Goal: Information Seeking & Learning: Learn about a topic

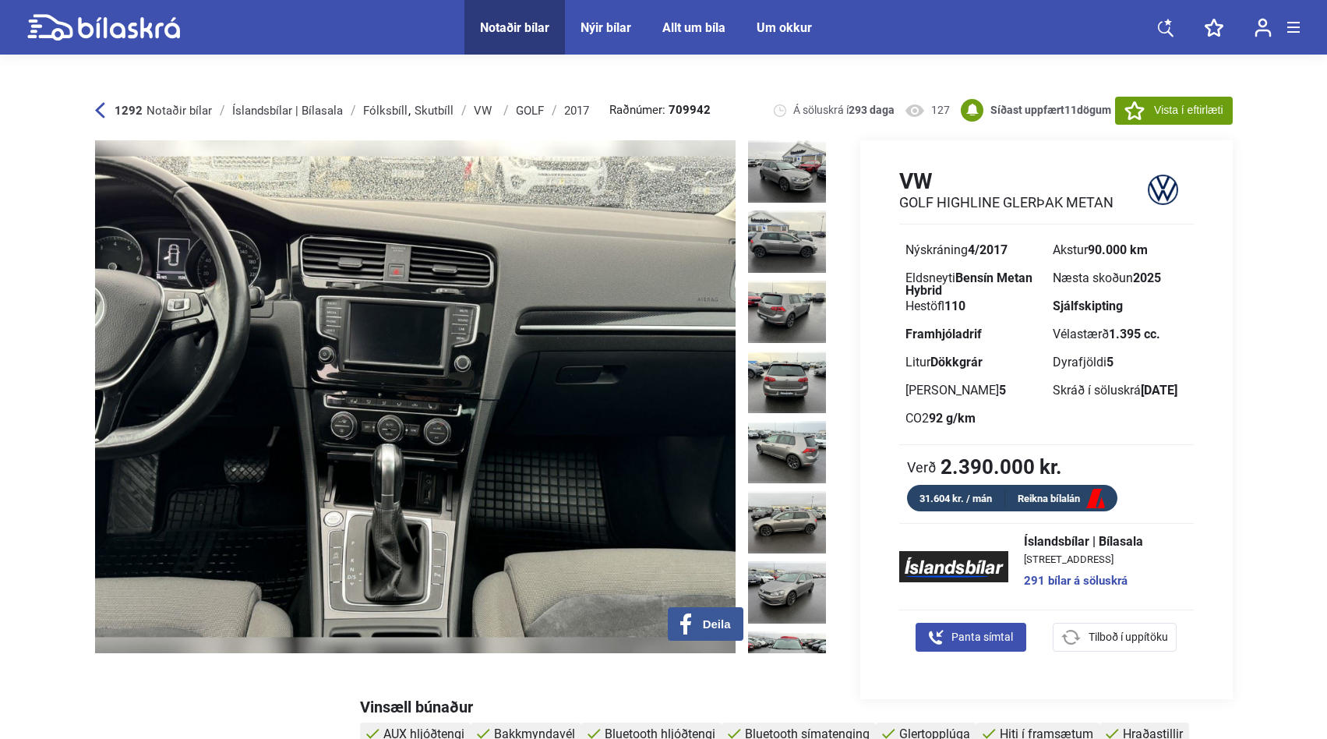
scroll to position [461, 0]
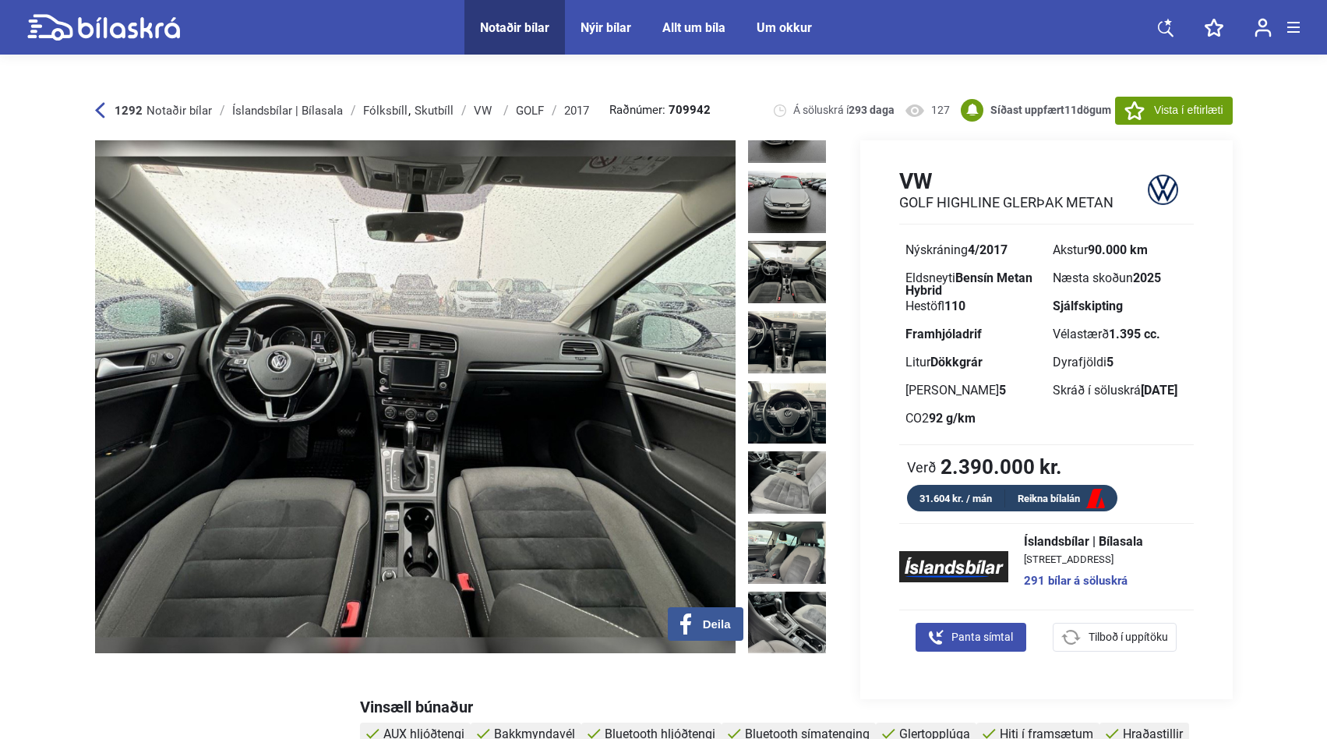
click at [519, 359] on img at bounding box center [415, 396] width 641 height 513
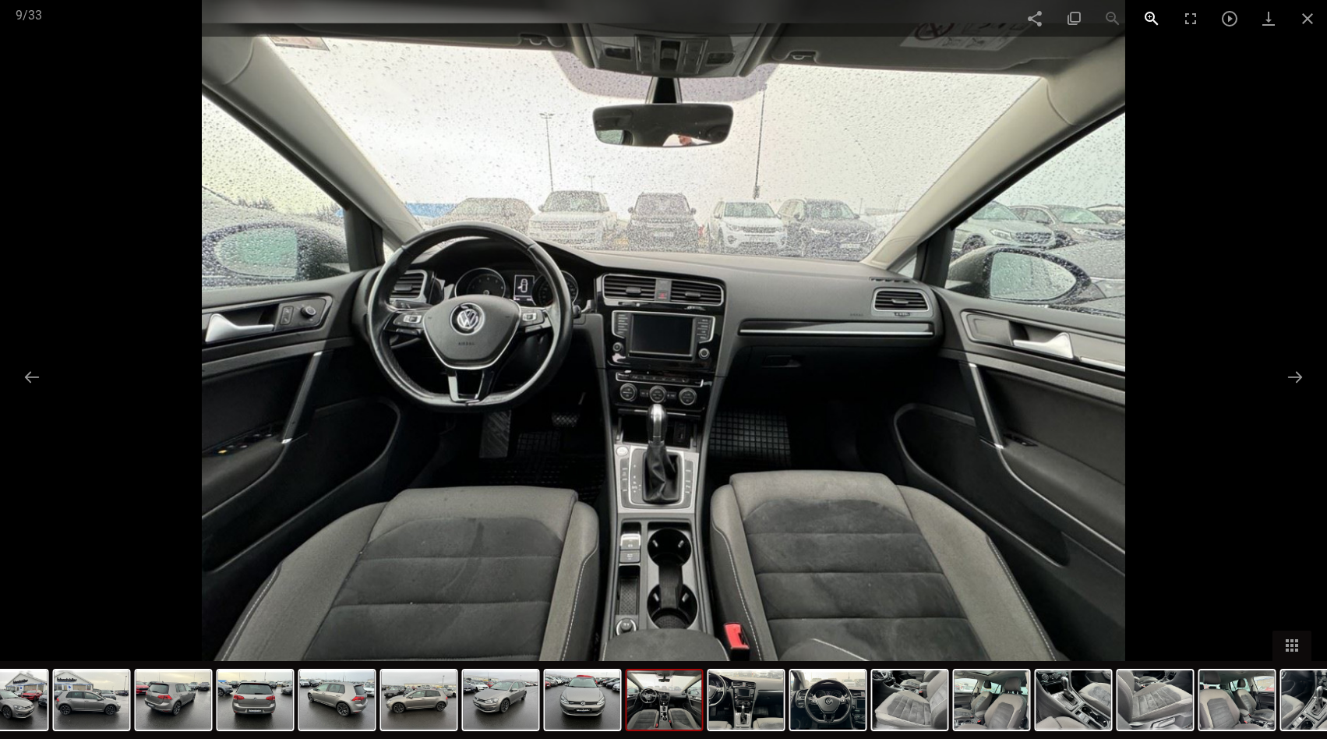
click at [1155, 12] on span at bounding box center [1151, 18] width 39 height 37
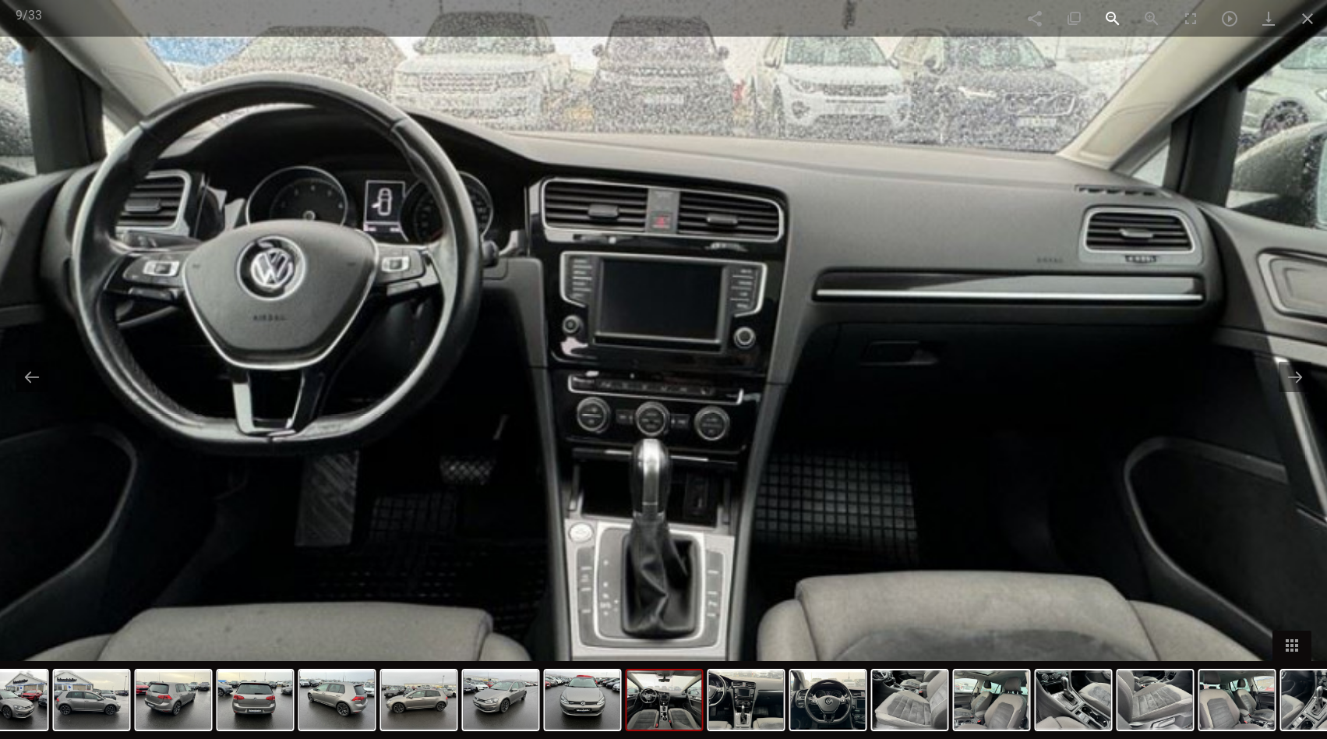
click at [1107, 12] on span at bounding box center [1112, 18] width 39 height 37
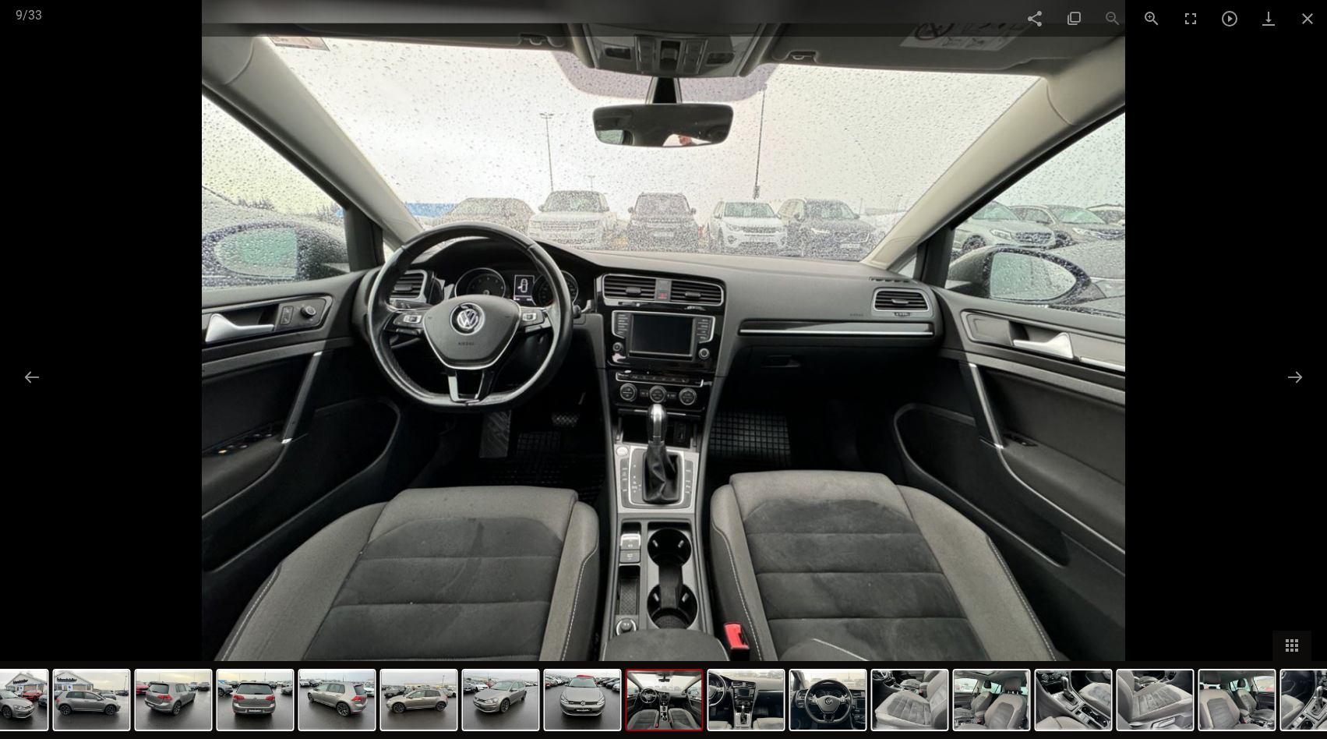
click at [715, 440] on img at bounding box center [663, 369] width 923 height 739
click at [1146, 17] on span at bounding box center [1151, 18] width 39 height 37
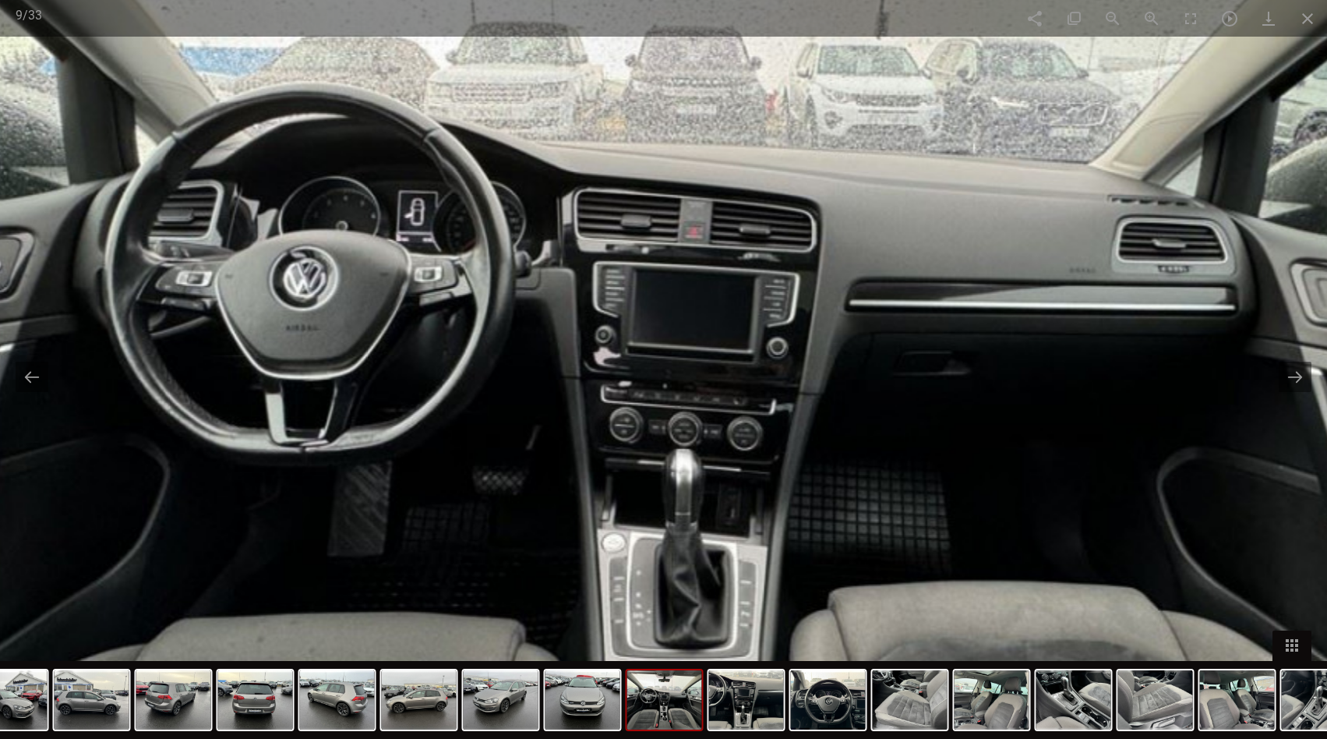
drag, startPoint x: 702, startPoint y: 239, endPoint x: 735, endPoint y: 249, distance: 34.3
click at [735, 249] on img at bounding box center [696, 380] width 1847 height 1478
click at [1310, 22] on span at bounding box center [1307, 18] width 39 height 37
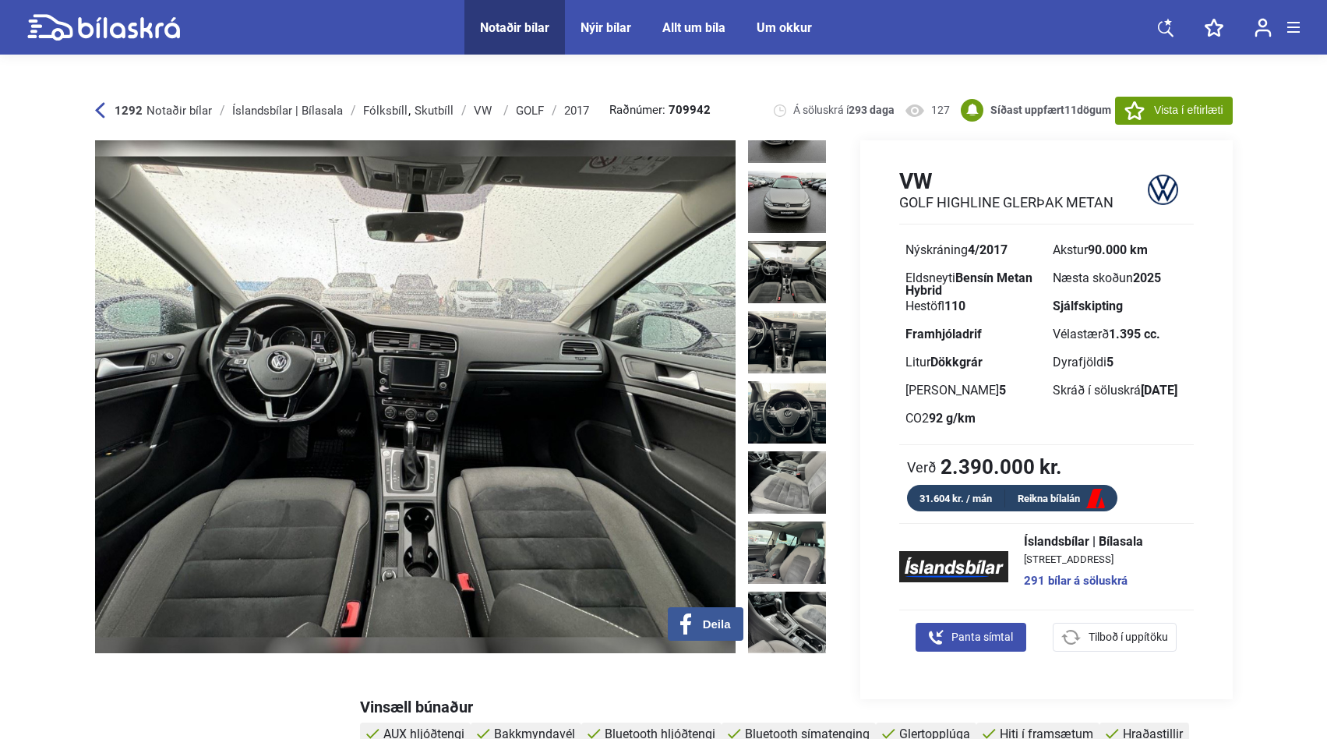
click at [553, 182] on img at bounding box center [415, 396] width 641 height 513
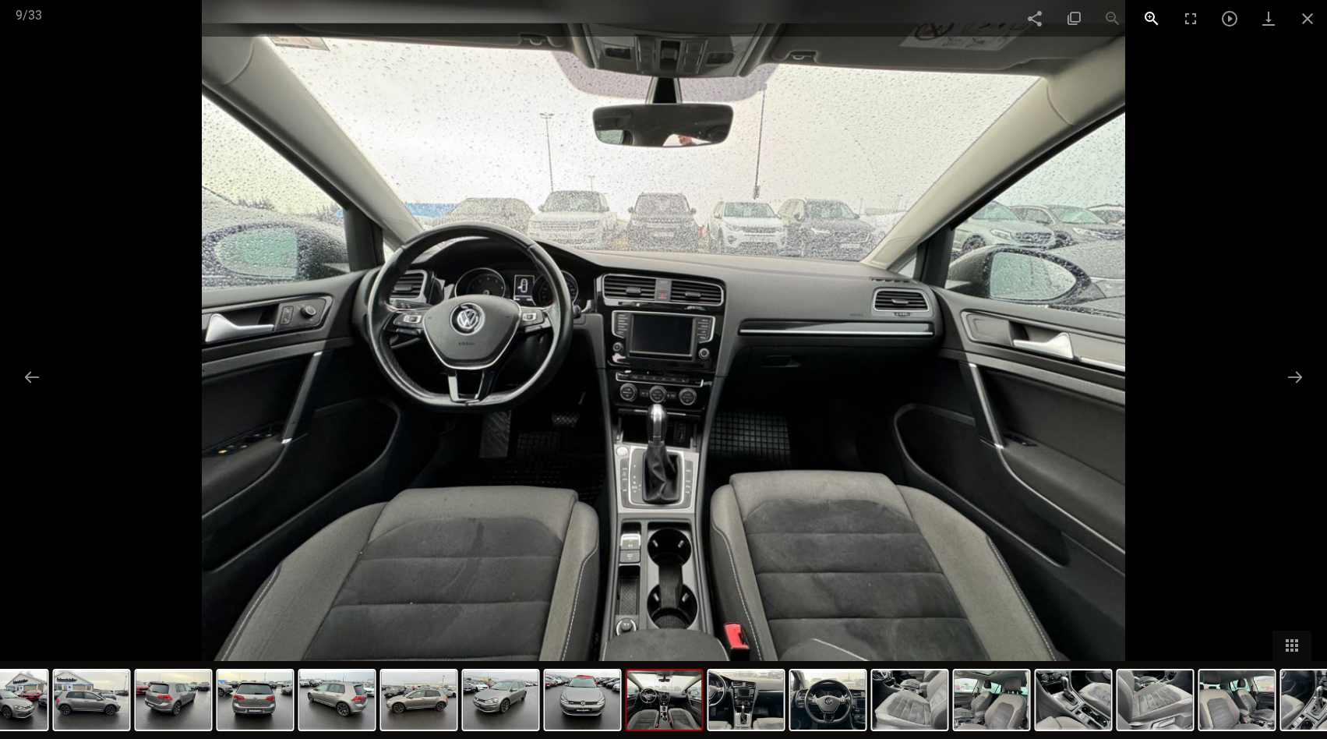
click at [1152, 23] on span at bounding box center [1151, 18] width 39 height 37
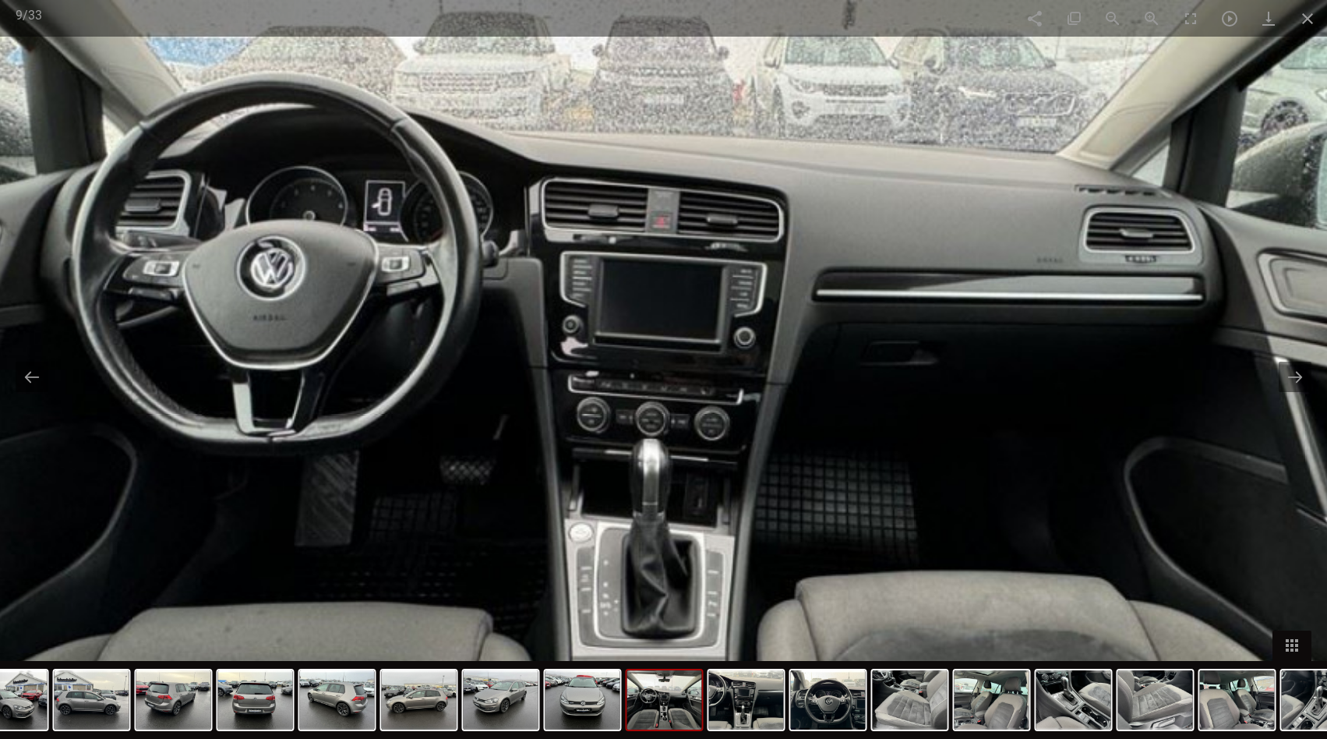
click at [1299, 394] on img at bounding box center [663, 370] width 1847 height 1478
click at [1296, 384] on button at bounding box center [1295, 377] width 33 height 30
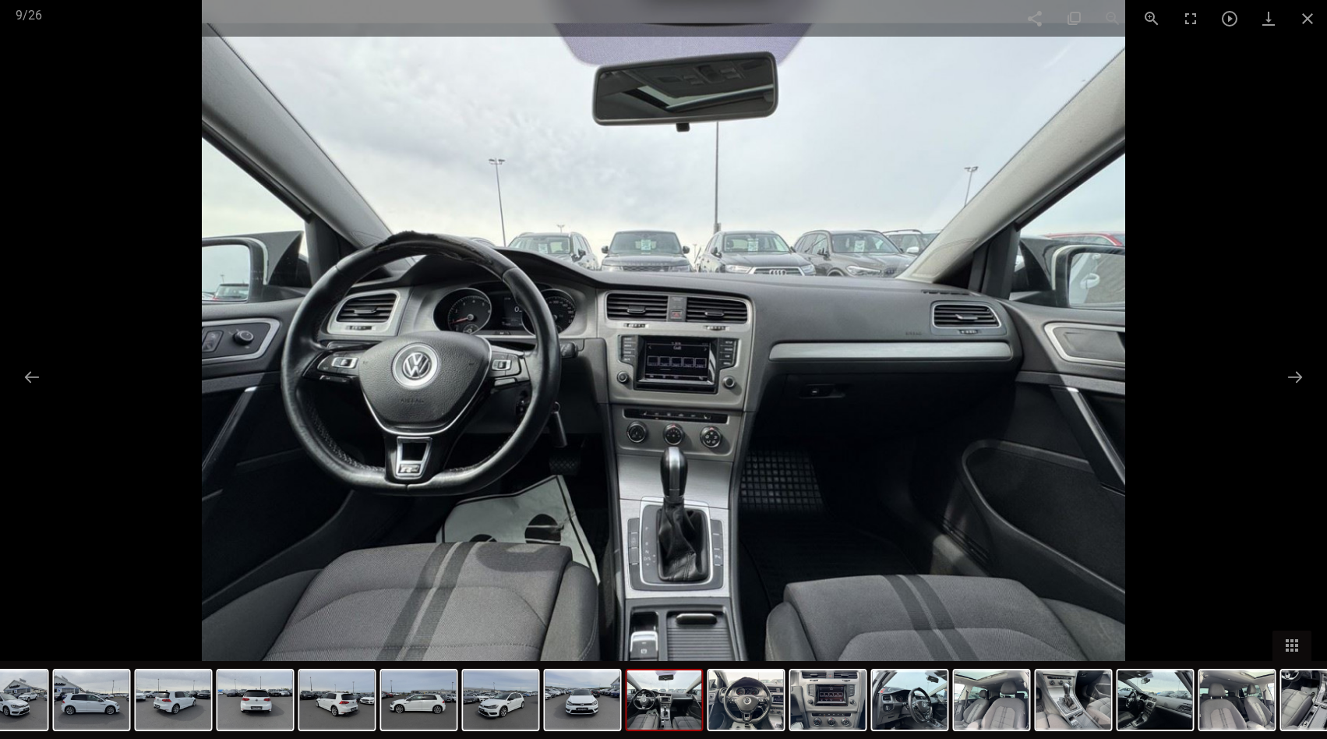
scroll to position [336, 0]
click at [1108, 18] on div "Facebook Twitter GooglePlus Pinterest 9 / 26" at bounding box center [663, 18] width 1327 height 37
click at [1103, 395] on img at bounding box center [663, 369] width 923 height 739
click at [1159, 16] on span at bounding box center [1151, 18] width 39 height 37
